Goal: Information Seeking & Learning: Learn about a topic

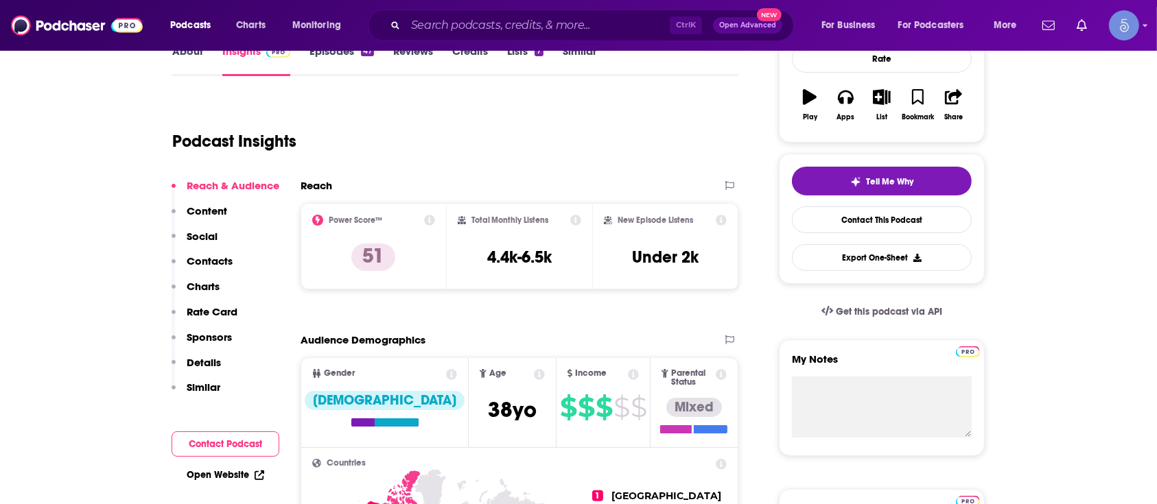
scroll to position [91, 0]
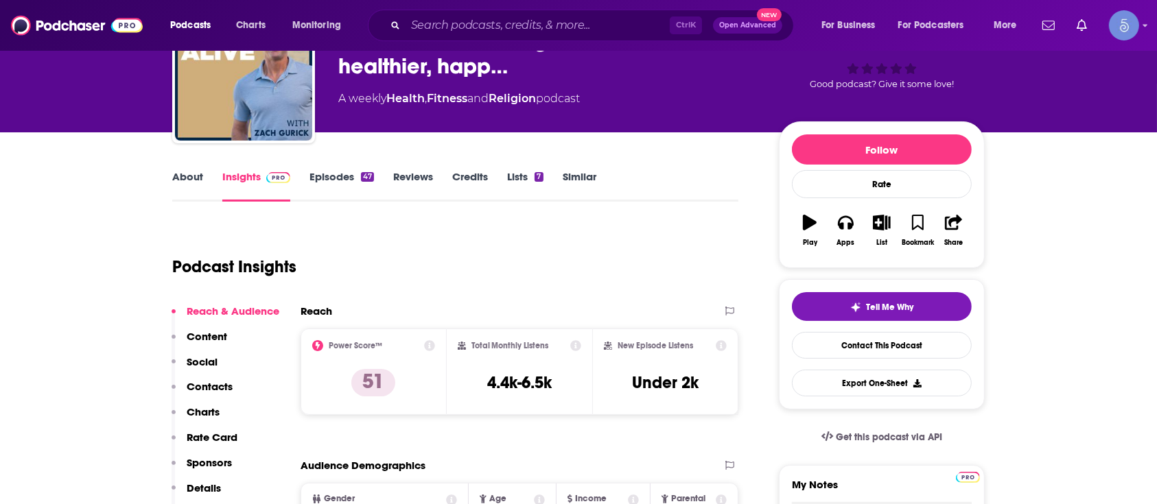
click at [176, 189] on link "About" at bounding box center [187, 186] width 31 height 32
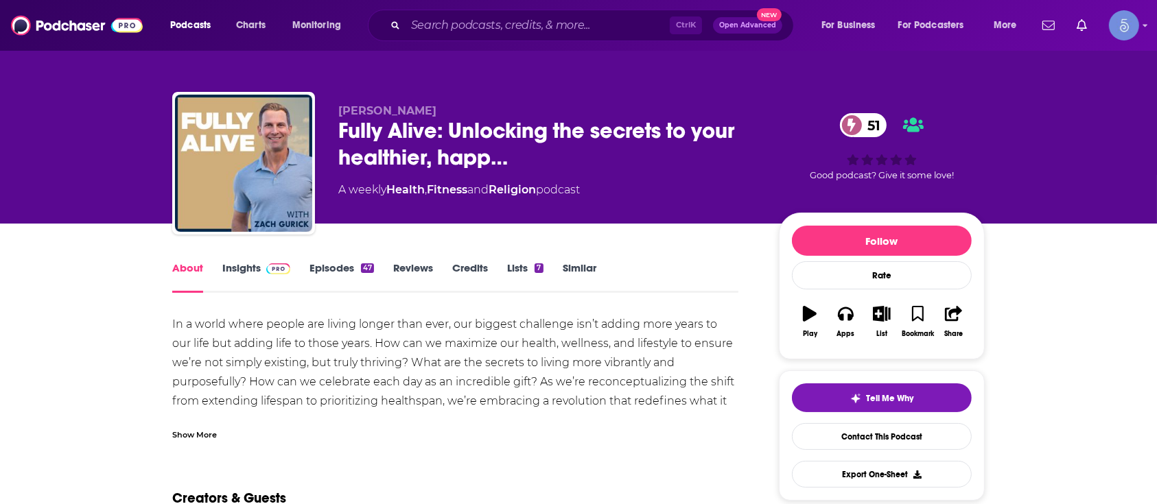
click at [198, 431] on div "Show More" at bounding box center [194, 433] width 45 height 13
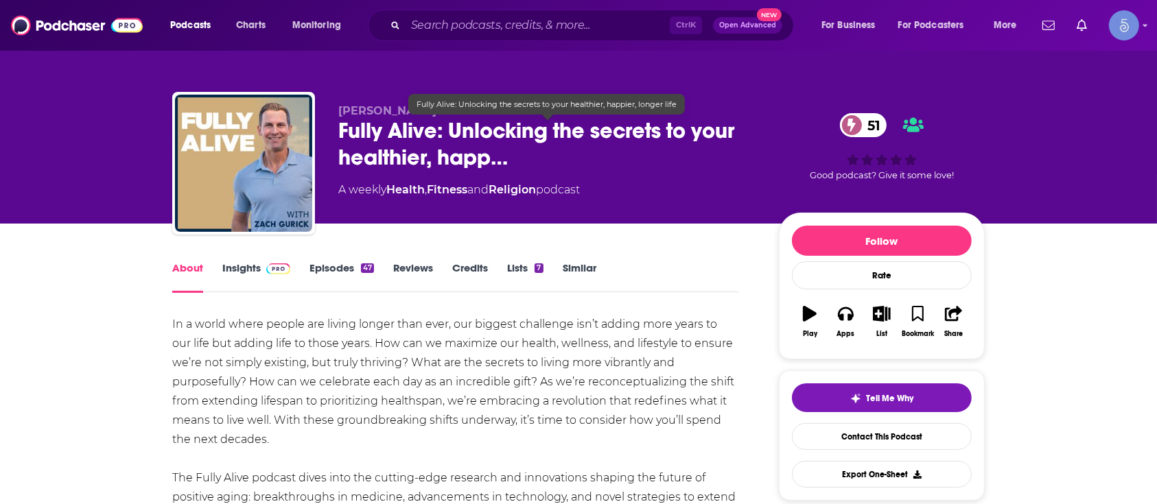
click at [404, 127] on span "Fully Alive: Unlocking the secrets to your healthier, happ…" at bounding box center [547, 144] width 419 height 54
click at [353, 139] on span "Fully Alive: Unlocking the secrets to your healthier, happ…" at bounding box center [547, 144] width 419 height 54
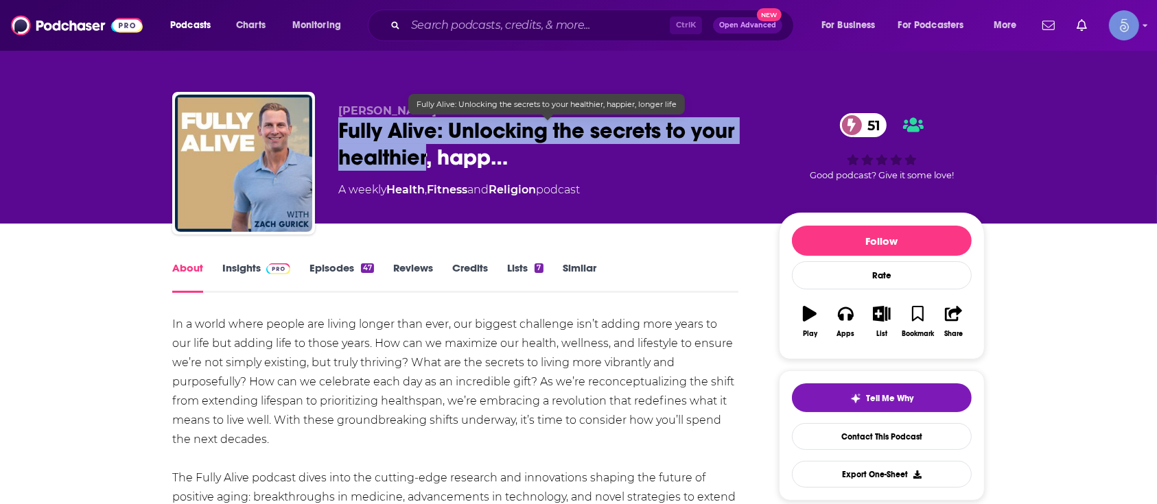
drag, startPoint x: 336, startPoint y: 131, endPoint x: 425, endPoint y: 161, distance: 93.3
click at [425, 161] on div "[PERSON_NAME] Fully Alive: Unlocking the secrets to your healthier, happ… 51 A …" at bounding box center [578, 166] width 812 height 148
copy h1 "Fully Alive: Unlocking the secrets to your healthier"
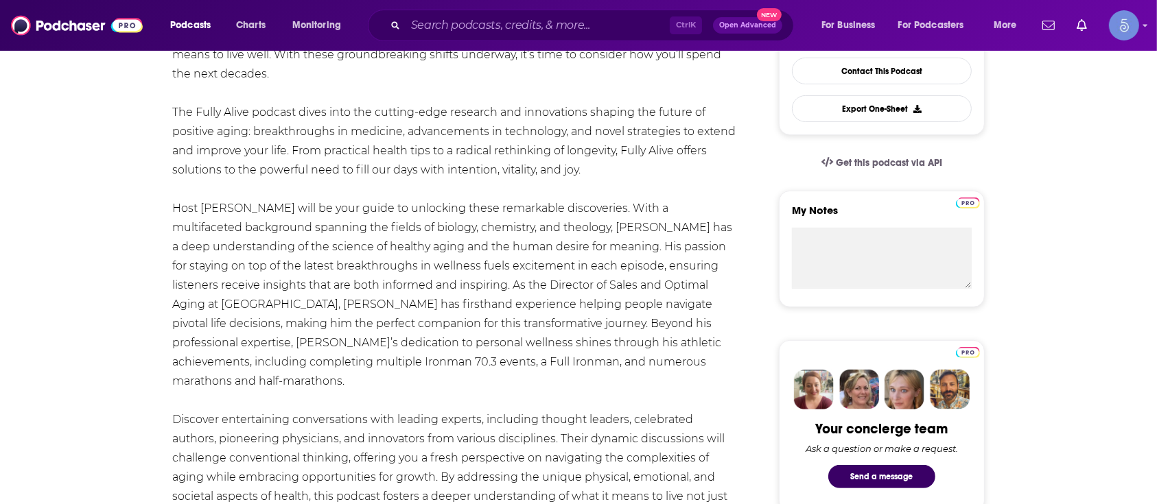
scroll to position [91, 0]
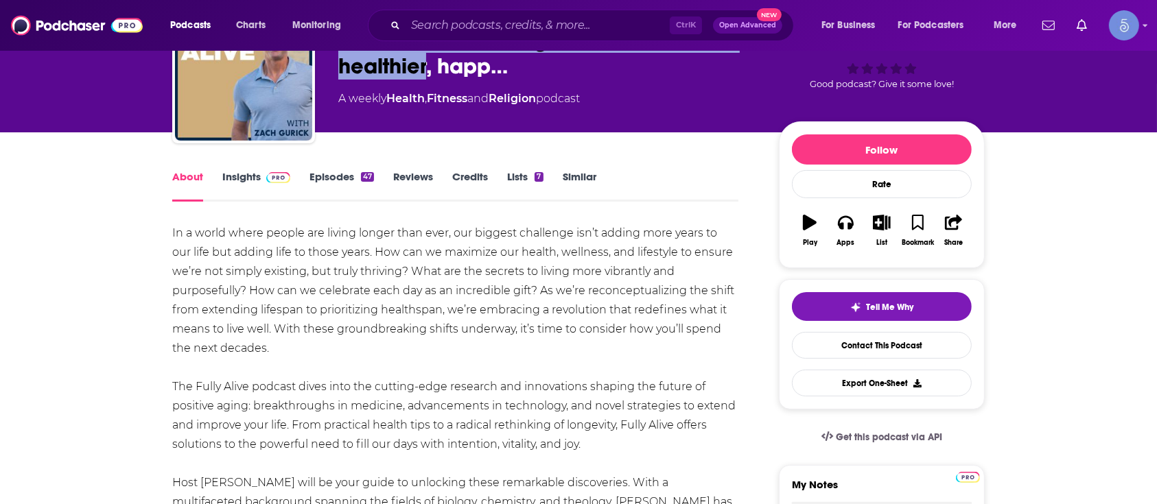
click at [347, 184] on link "Episodes 47" at bounding box center [341, 186] width 64 height 32
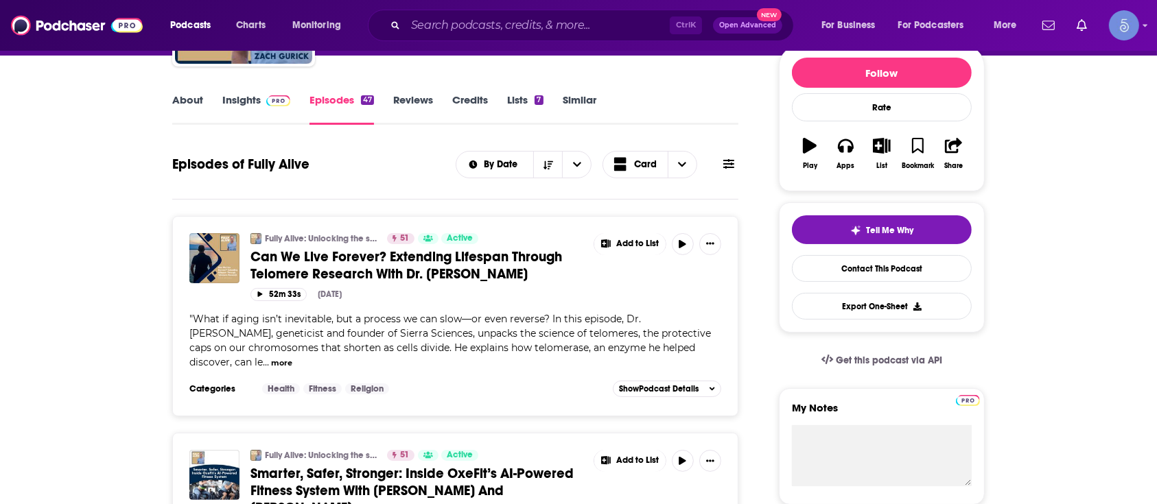
scroll to position [91, 0]
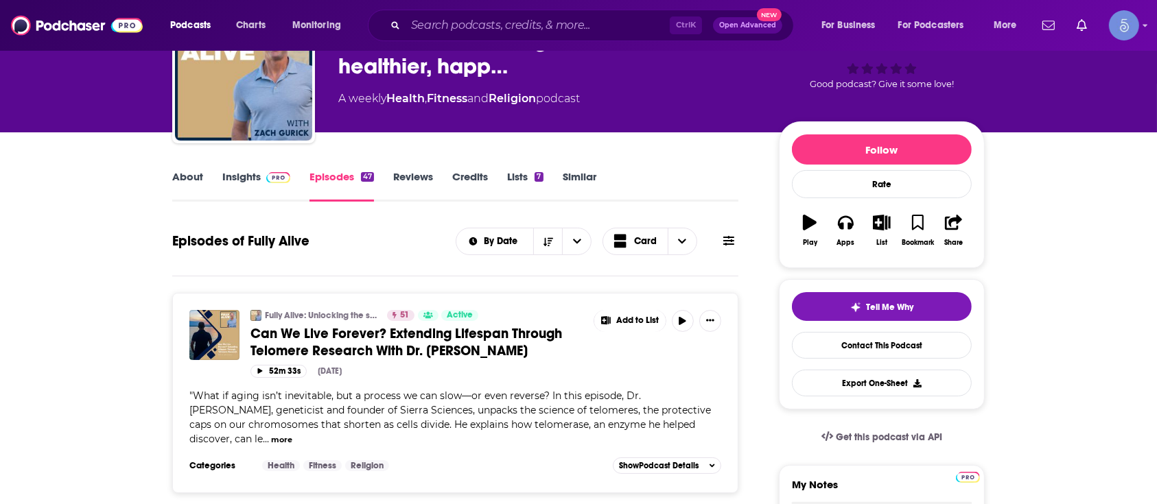
click at [186, 172] on link "About" at bounding box center [187, 186] width 31 height 32
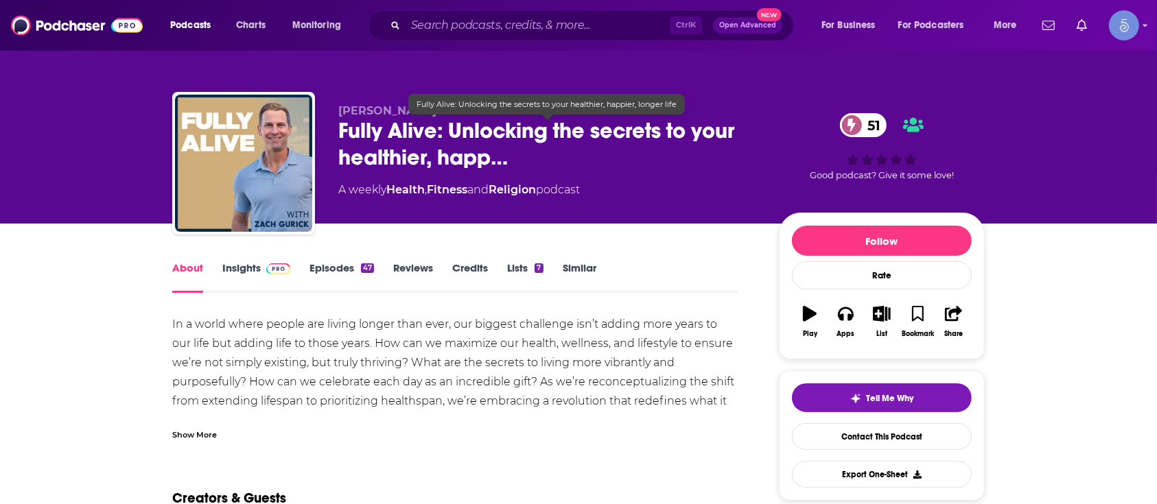
click at [357, 107] on span "[PERSON_NAME]" at bounding box center [387, 110] width 98 height 13
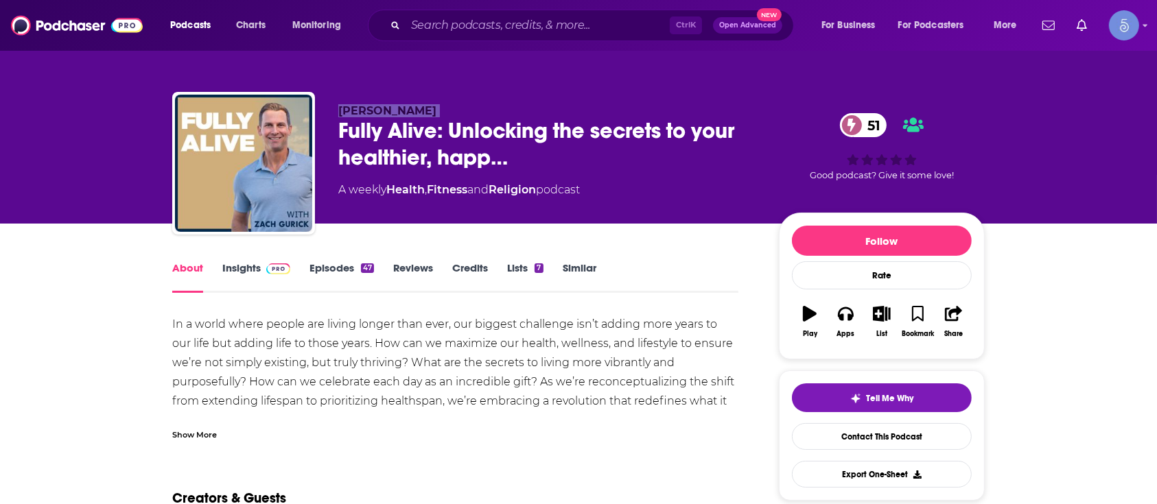
click at [357, 107] on span "[PERSON_NAME]" at bounding box center [387, 110] width 98 height 13
copy p "[PERSON_NAME]"
click at [268, 272] on img at bounding box center [278, 268] width 24 height 11
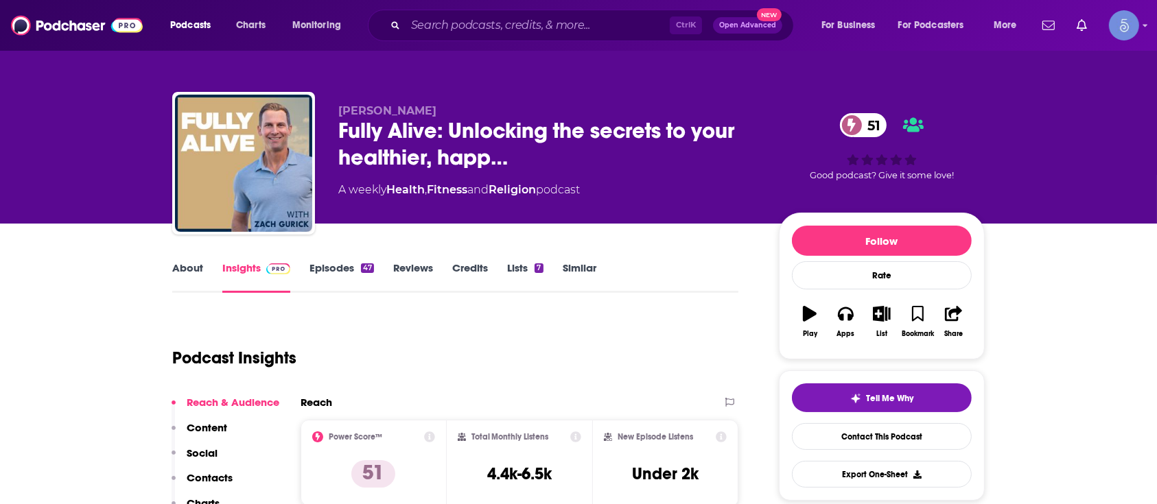
click at [196, 272] on link "About" at bounding box center [187, 277] width 31 height 32
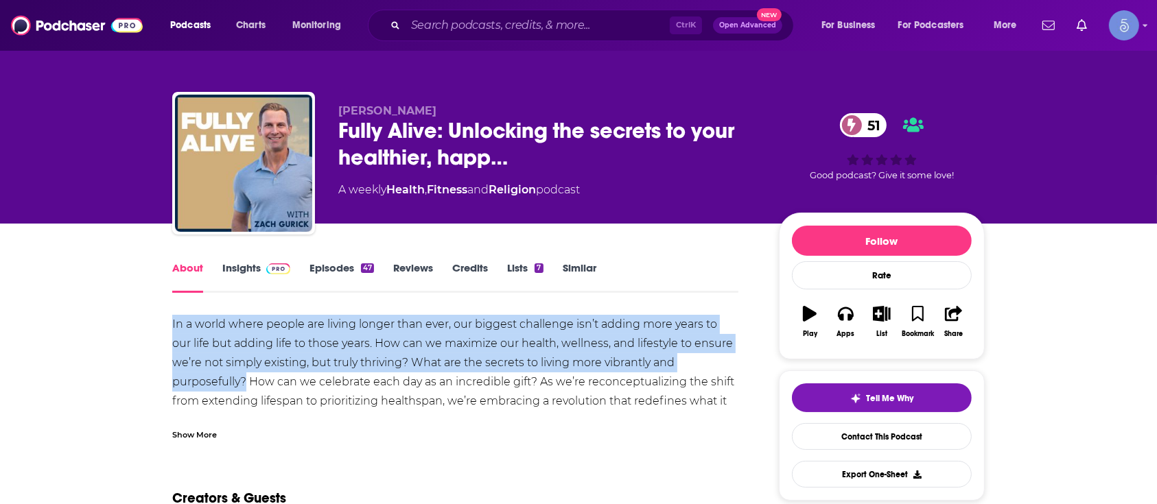
drag, startPoint x: 167, startPoint y: 324, endPoint x: 246, endPoint y: 389, distance: 102.4
copy span "In a world where people are living longer than ever, our biggest challenge isn’…"
click at [316, 270] on link "Episodes 47" at bounding box center [341, 277] width 64 height 32
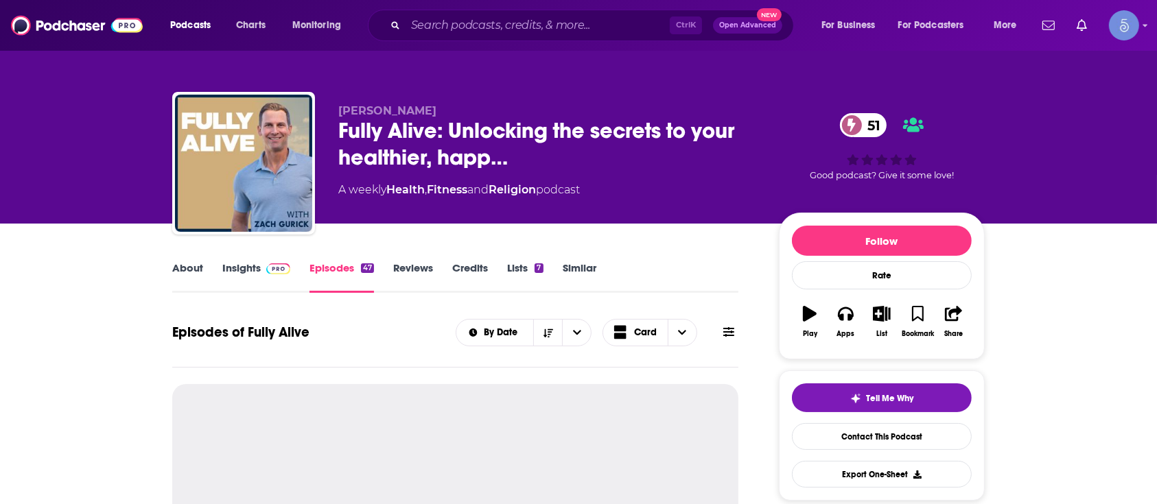
click at [254, 272] on link "Insights" at bounding box center [256, 277] width 68 height 32
